Goal: Information Seeking & Learning: Learn about a topic

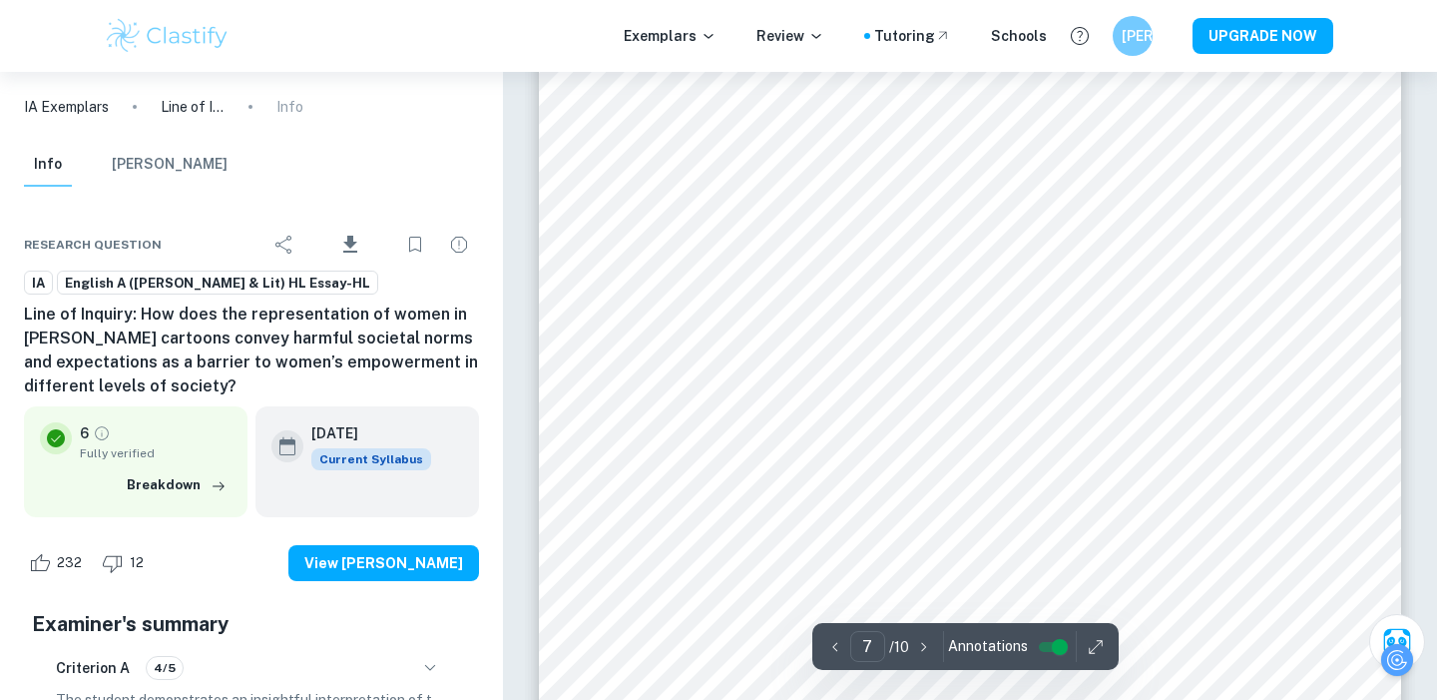
scroll to position [7533, 0]
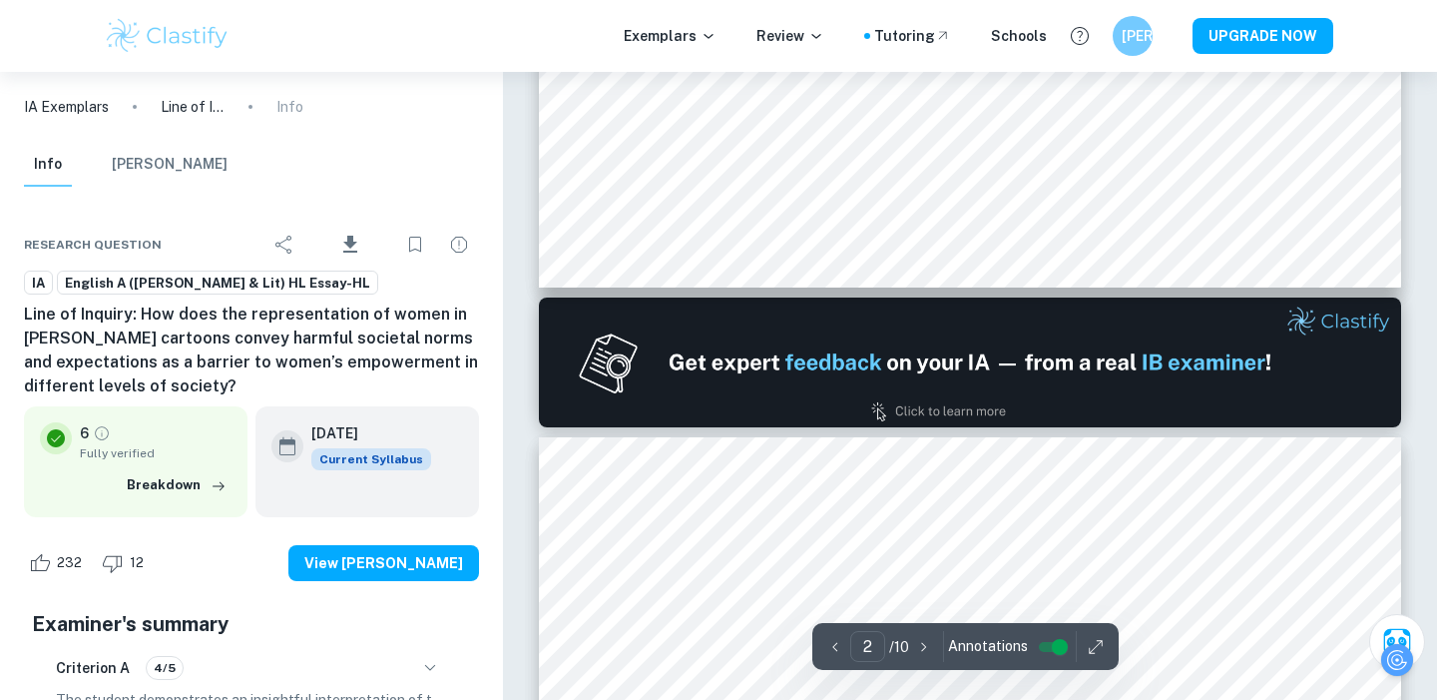
type input "1"
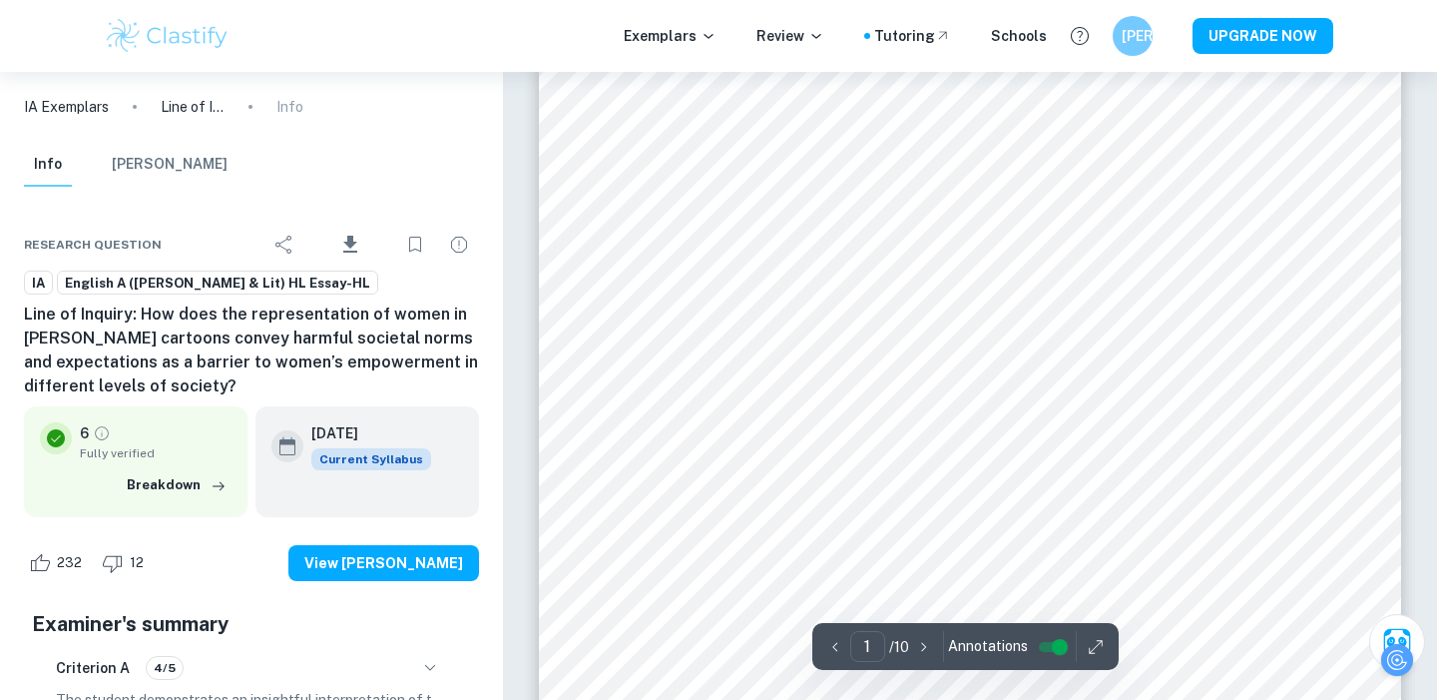
scroll to position [0, 0]
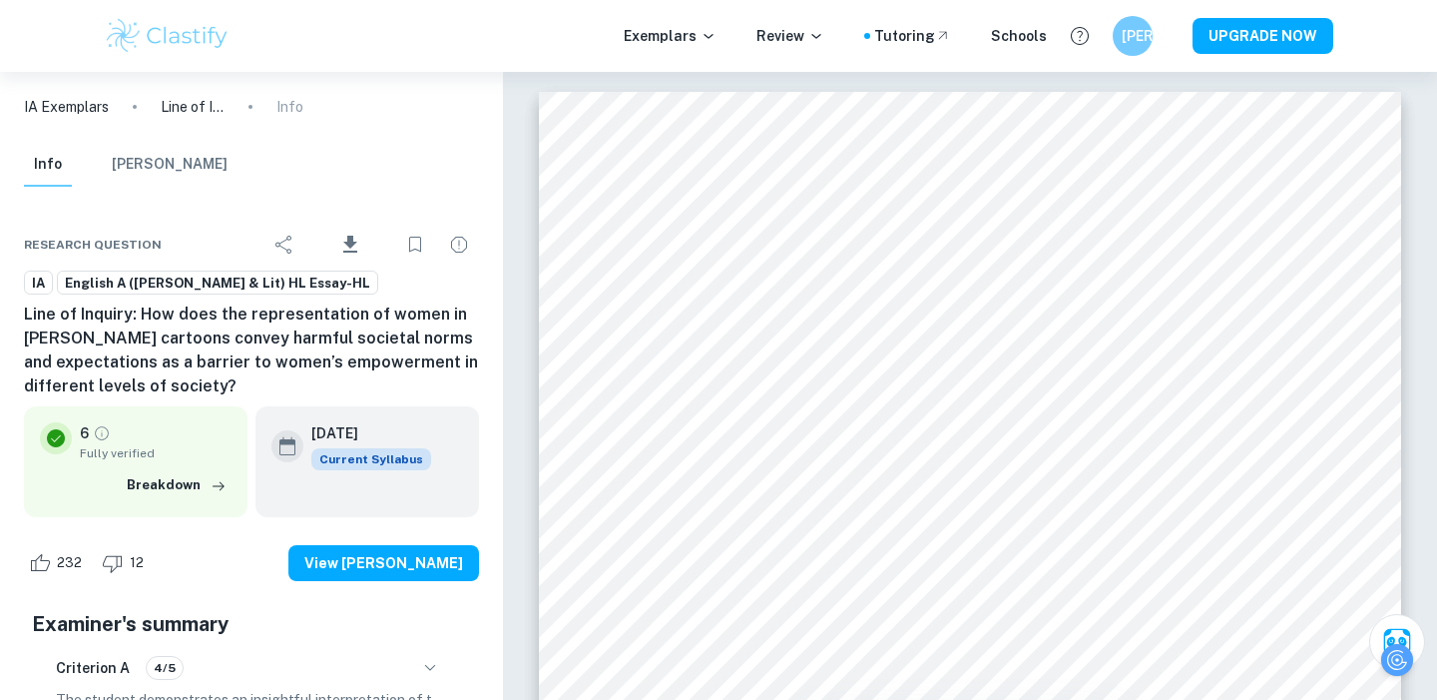
click at [186, 41] on img at bounding box center [167, 36] width 127 height 40
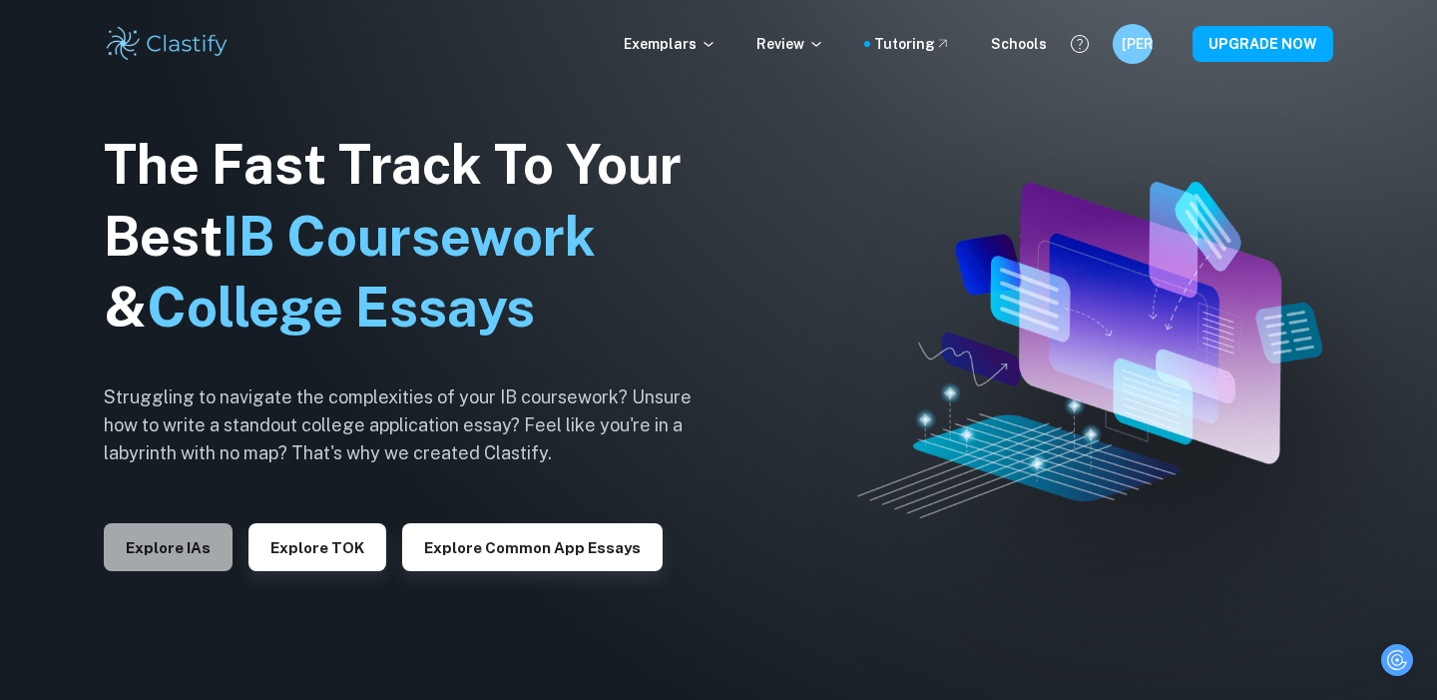
click at [173, 547] on button "Explore IAs" at bounding box center [168, 547] width 129 height 48
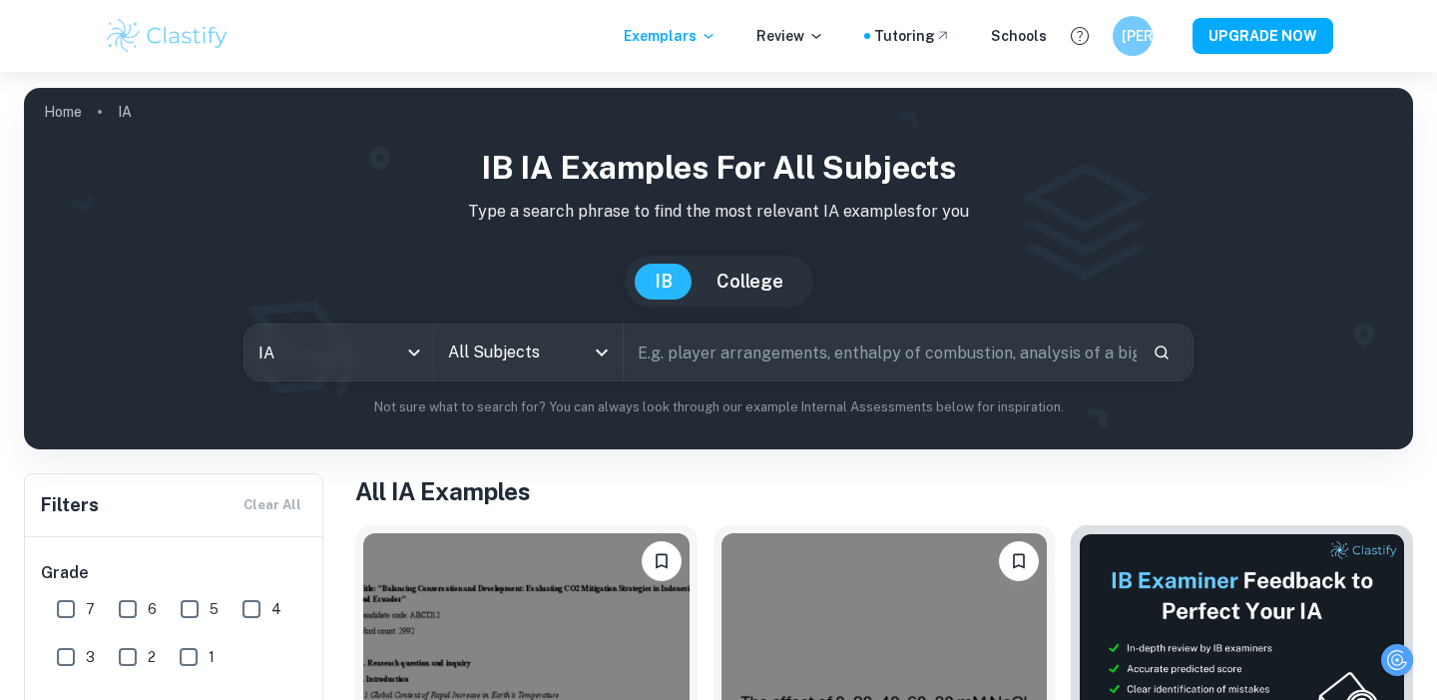
click at [751, 357] on input "text" at bounding box center [880, 352] width 513 height 56
type input "[PERSON_NAME]"
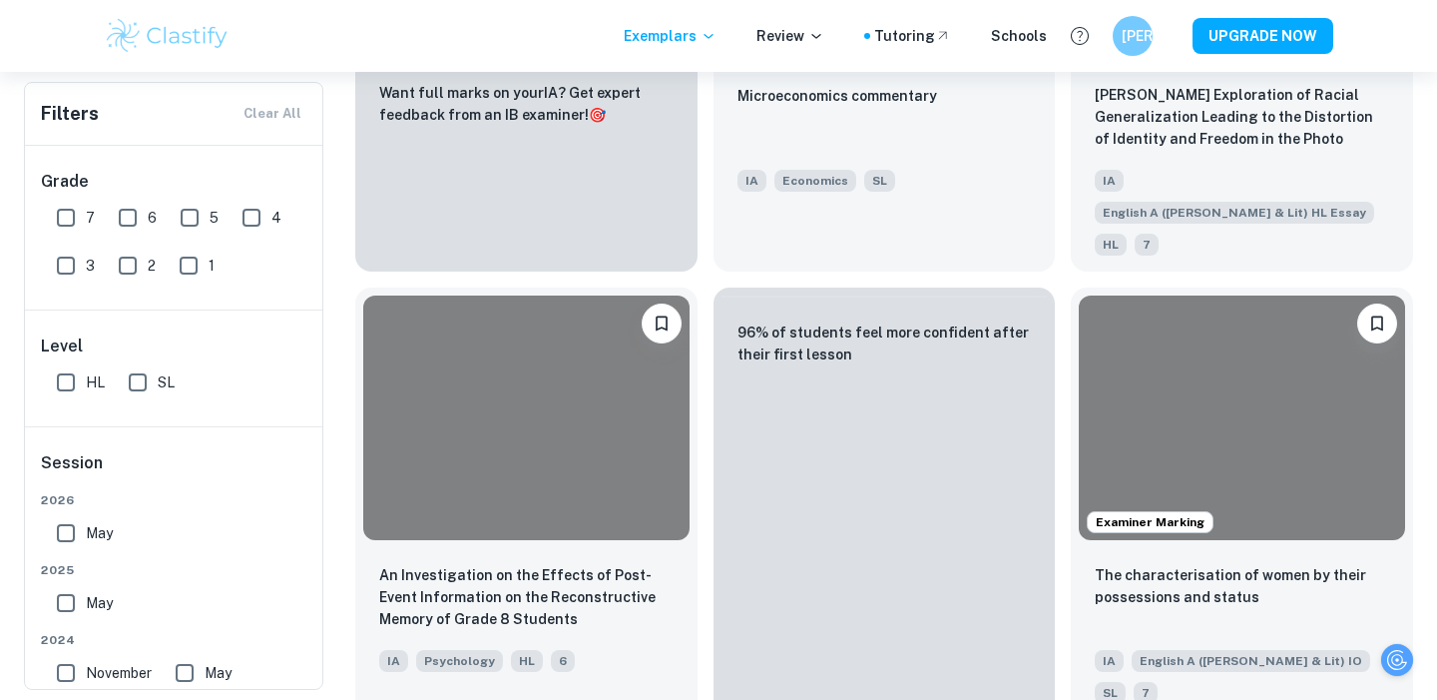
scroll to position [3615, 0]
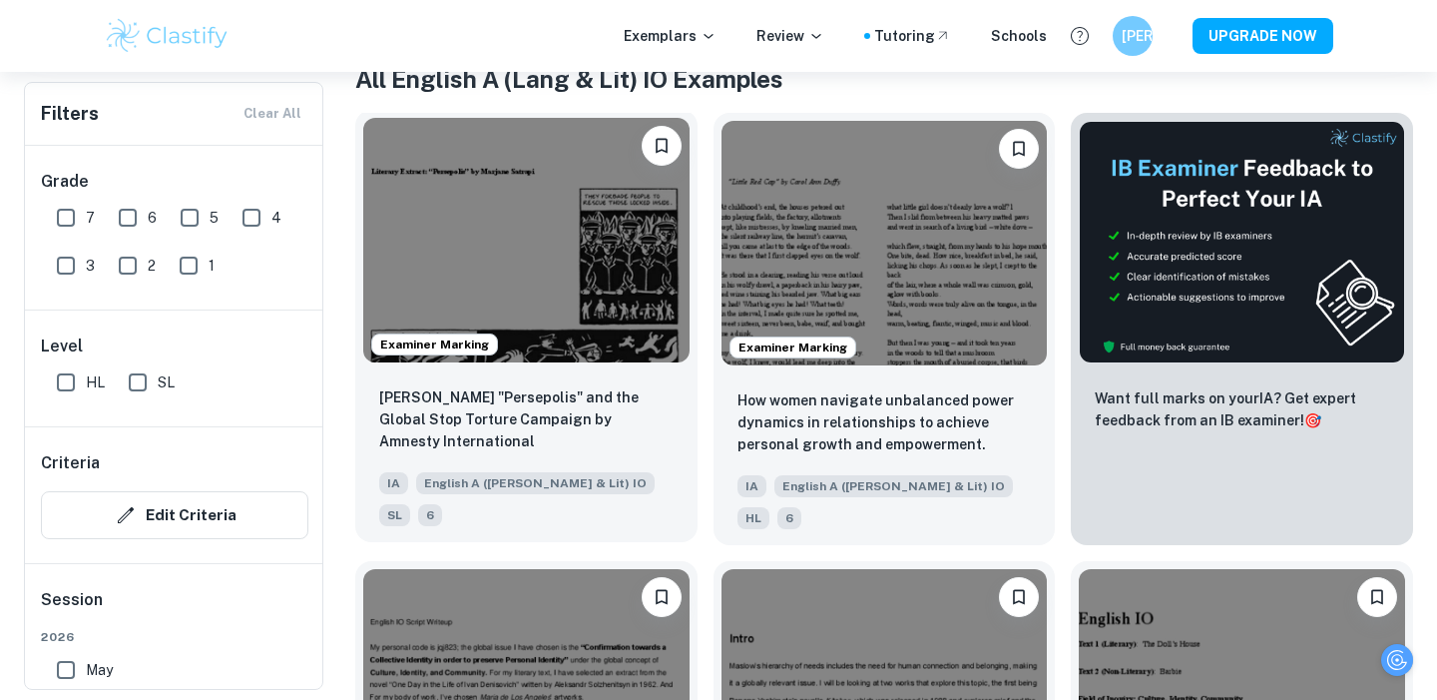
scroll to position [412, 0]
click at [602, 326] on img at bounding box center [526, 240] width 326 height 245
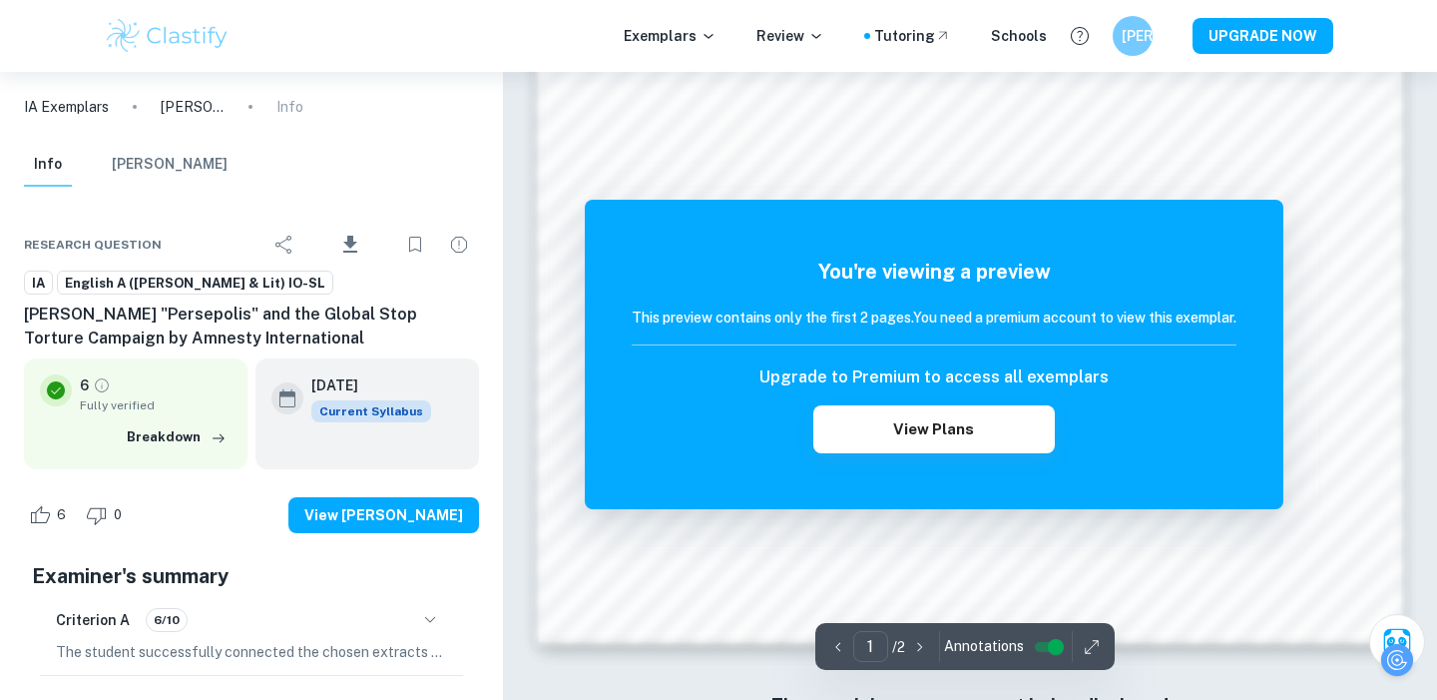
scroll to position [1975, 0]
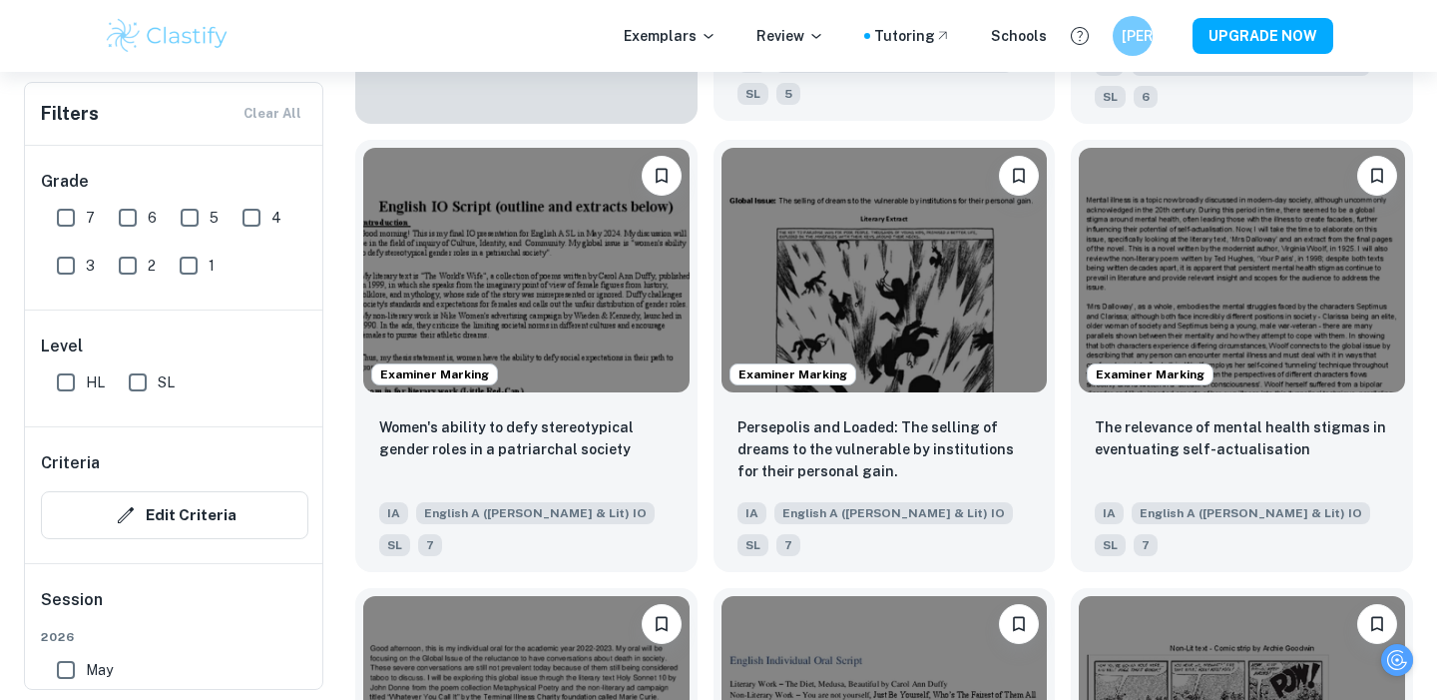
scroll to position [1956, 0]
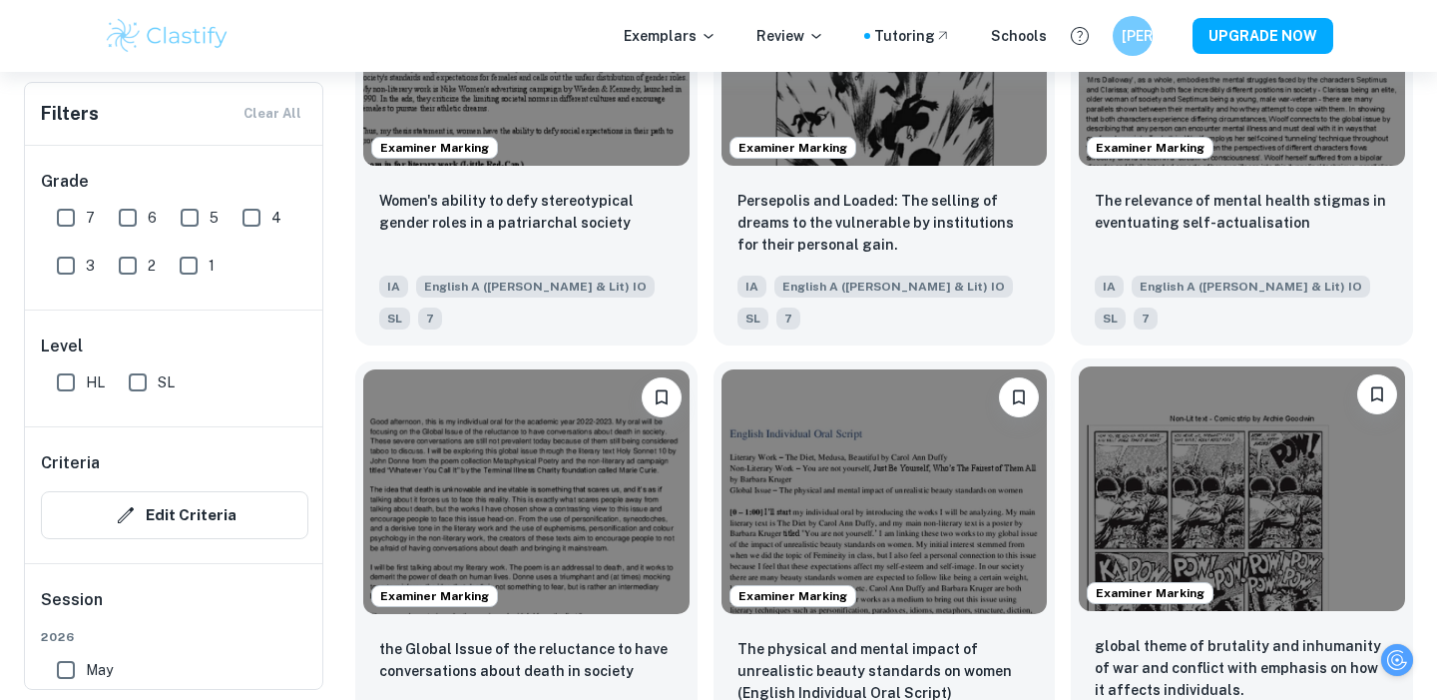
click at [1212, 419] on img at bounding box center [1242, 488] width 326 height 245
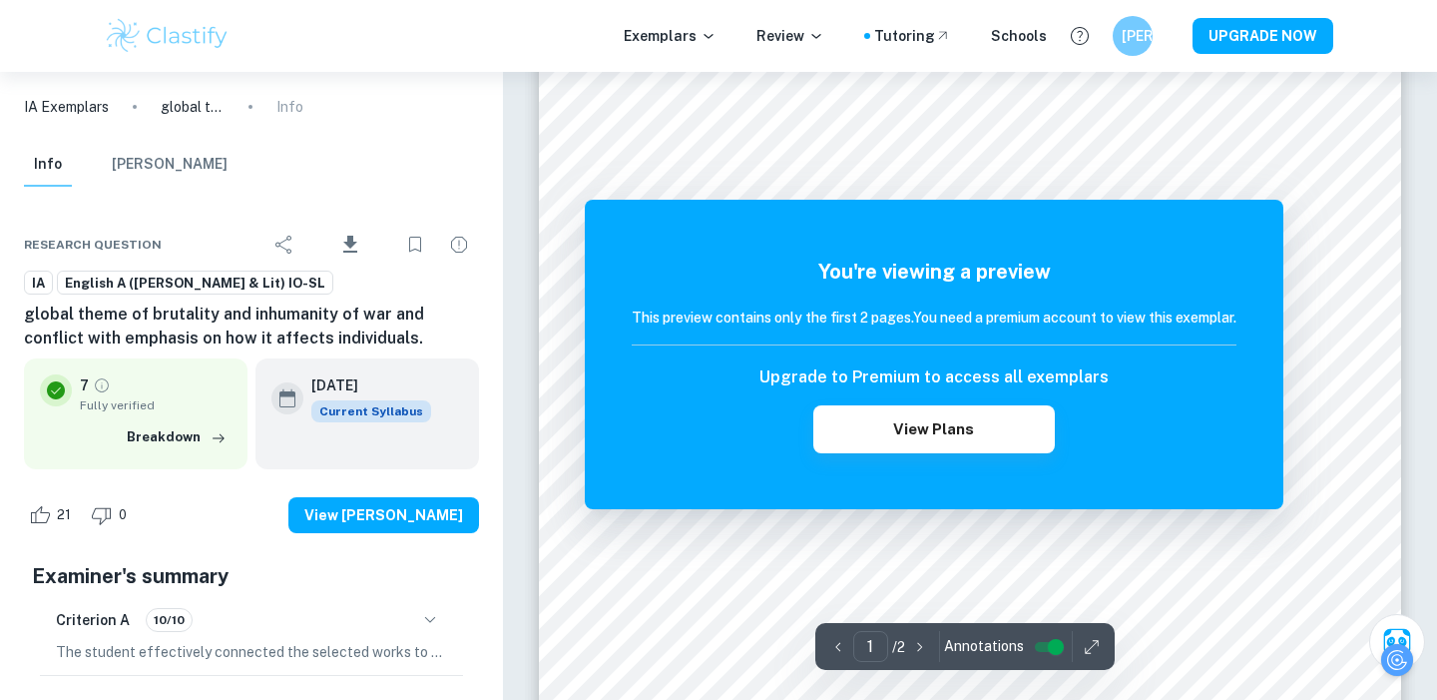
scroll to position [262, 0]
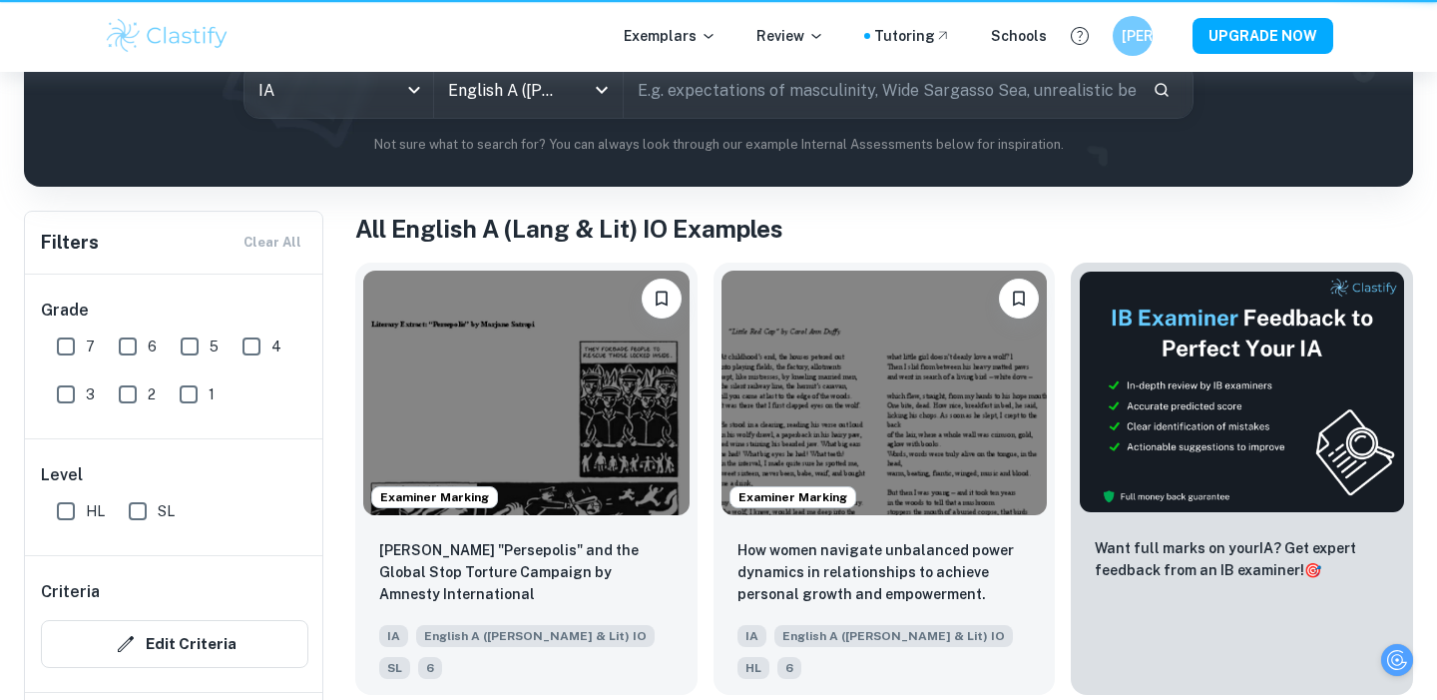
scroll to position [1956, 0]
